Goal: Find specific page/section: Find specific page/section

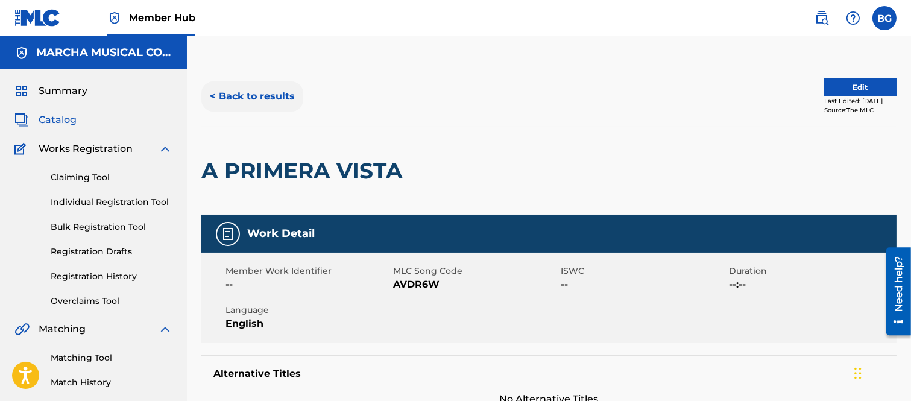
click at [215, 95] on button "< Back to results" at bounding box center [252, 96] width 102 height 30
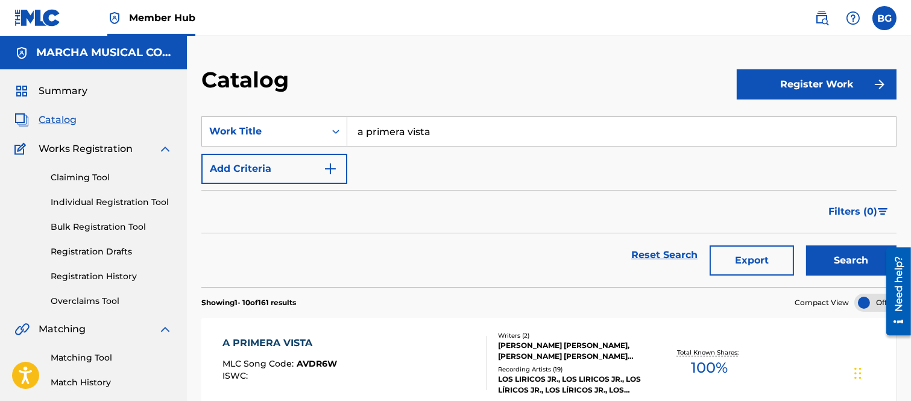
click at [451, 127] on input "a primera vista" at bounding box center [621, 131] width 549 height 29
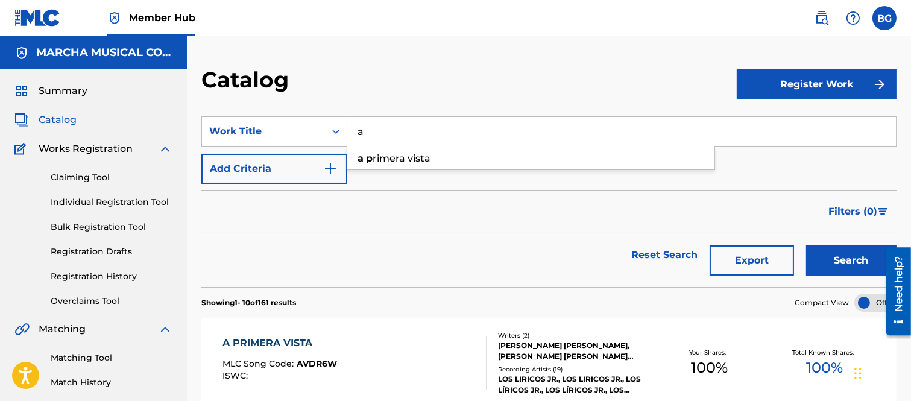
type input "a"
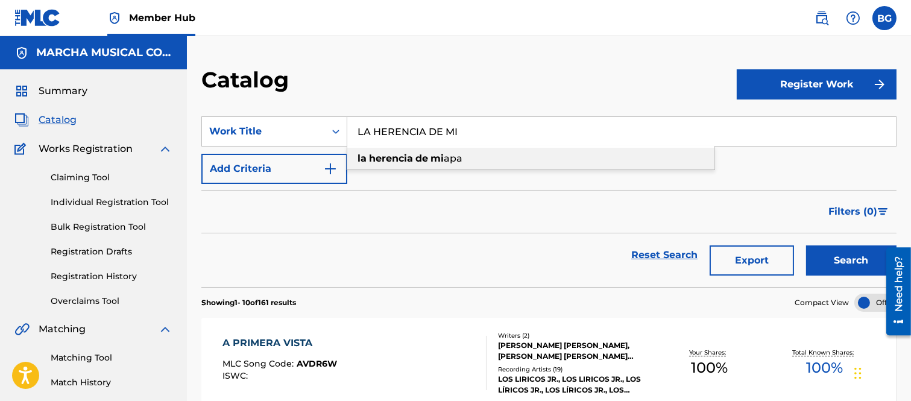
click at [424, 156] on strong "de" at bounding box center [421, 158] width 13 height 11
type input "la herencia de mi apa"
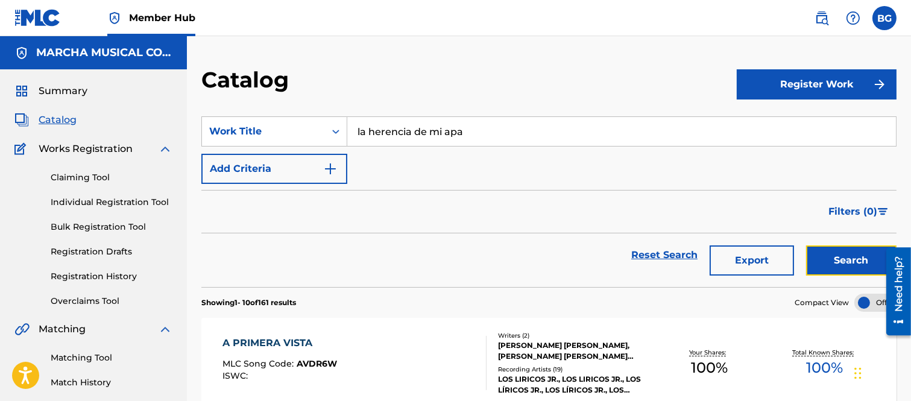
drag, startPoint x: 851, startPoint y: 256, endPoint x: 804, endPoint y: 224, distance: 56.9
click at [851, 255] on button "Search" at bounding box center [851, 260] width 90 height 30
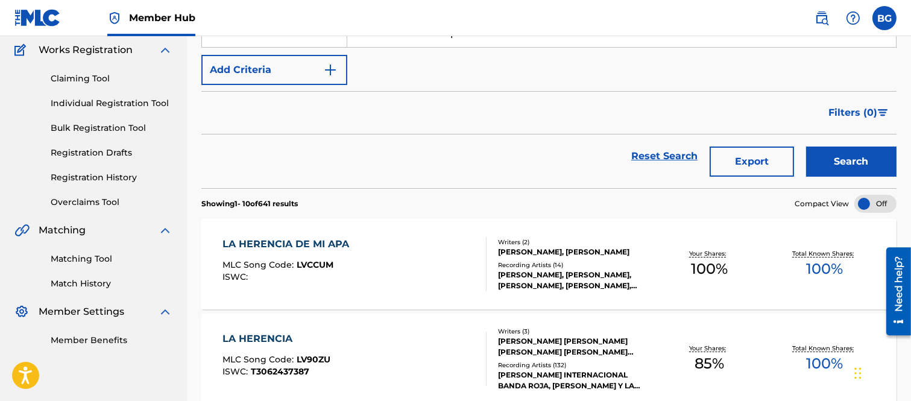
scroll to position [201, 0]
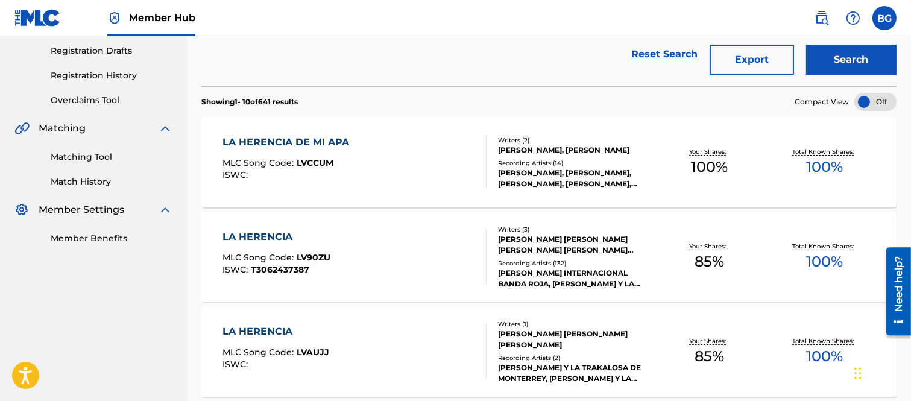
click at [310, 140] on div "LA HERENCIA DE MI APA" at bounding box center [288, 142] width 133 height 14
